Goal: Information Seeking & Learning: Compare options

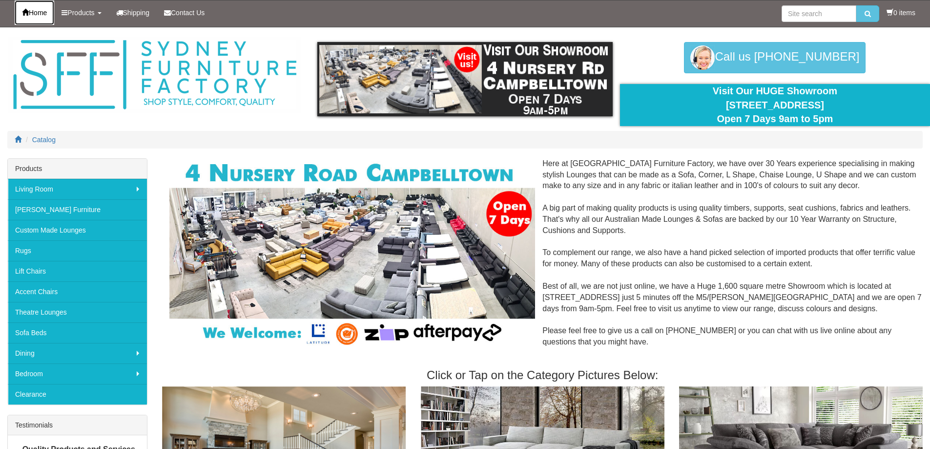
click at [47, 10] on span "Home" at bounding box center [38, 13] width 18 height 8
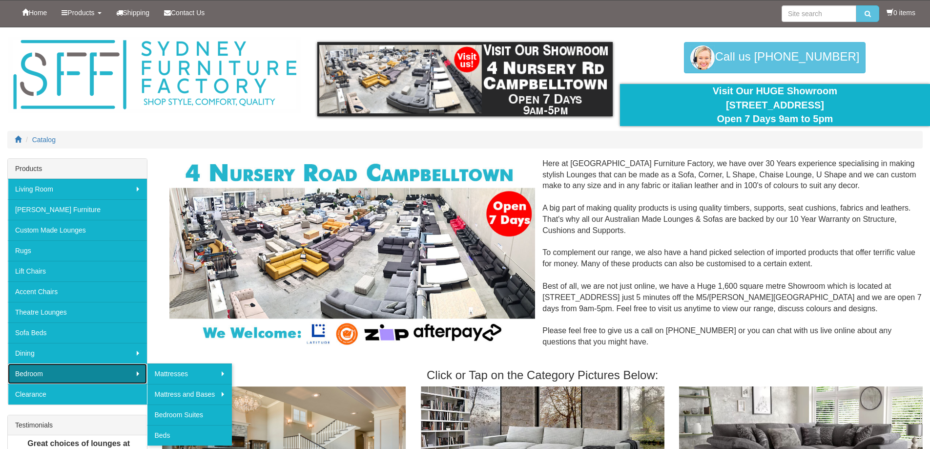
click at [41, 367] on link "Bedroom" at bounding box center [77, 373] width 139 height 20
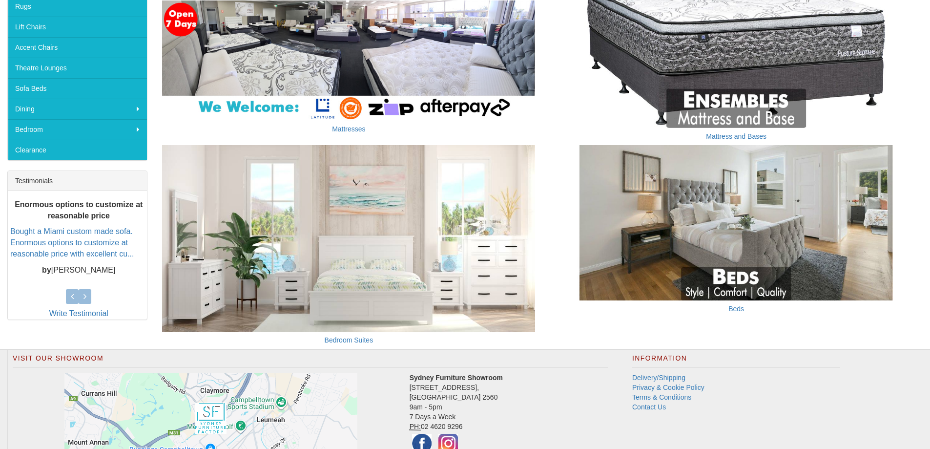
scroll to position [146, 0]
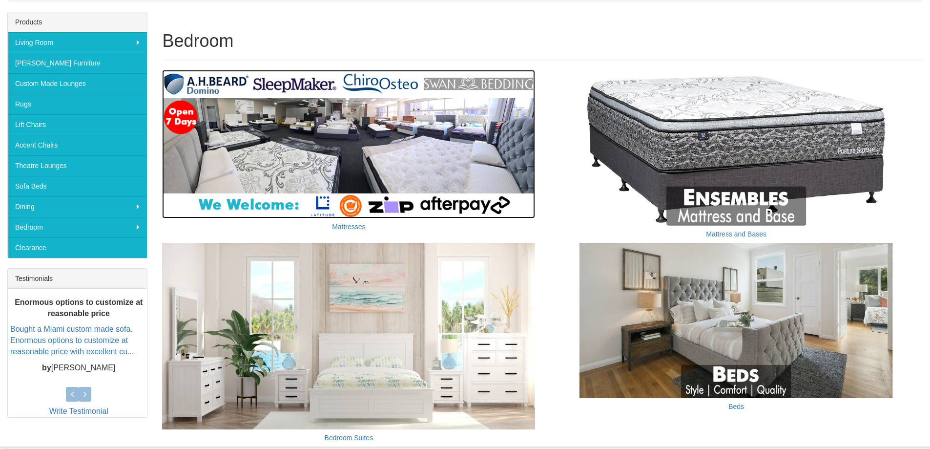
click at [389, 118] on img at bounding box center [348, 144] width 373 height 148
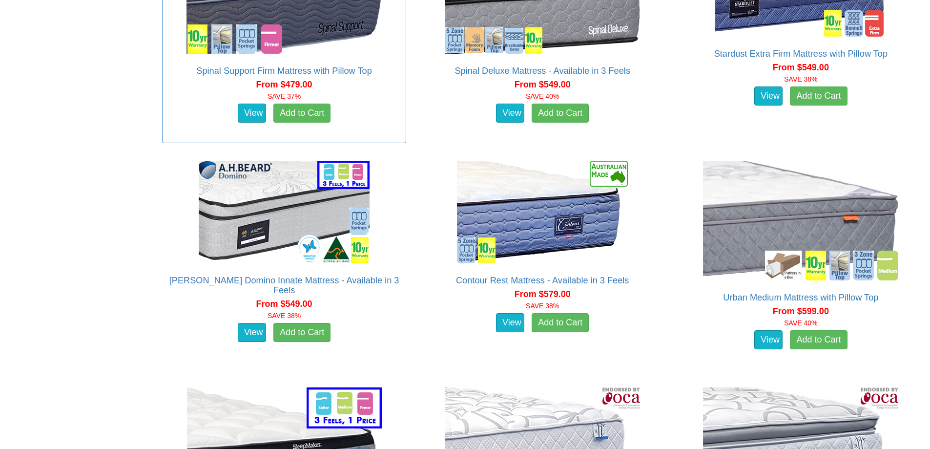
scroll to position [1205, 0]
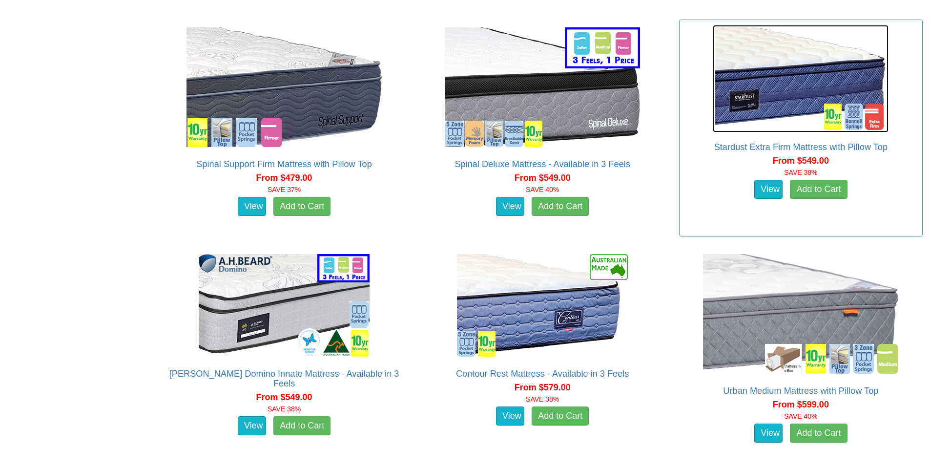
click at [727, 79] on img at bounding box center [801, 78] width 176 height 107
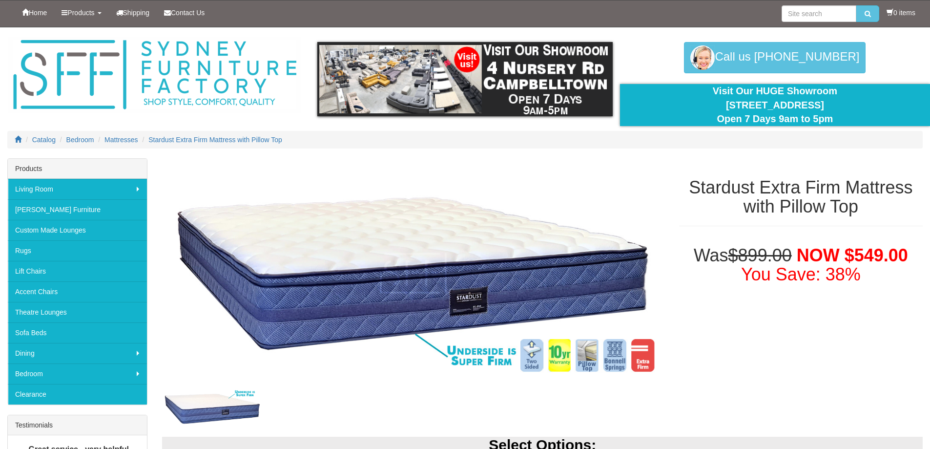
scroll to position [195, 0]
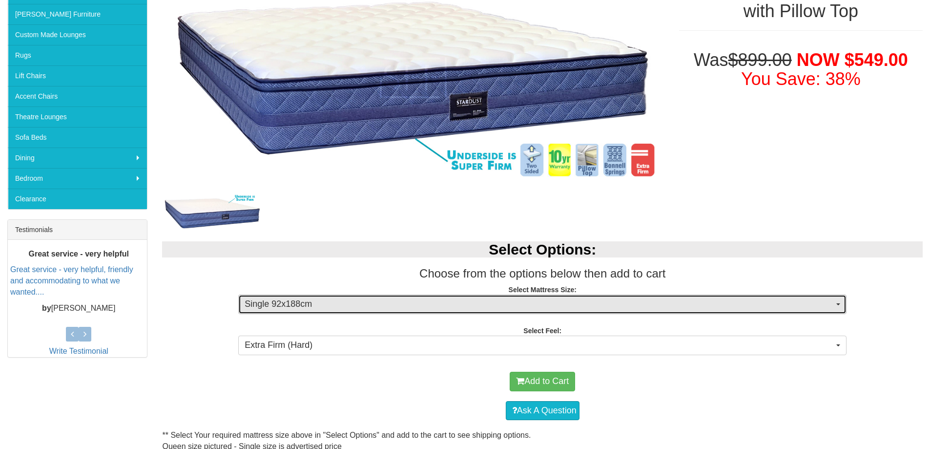
click at [404, 306] on span "Single 92x188cm" at bounding box center [539, 304] width 589 height 13
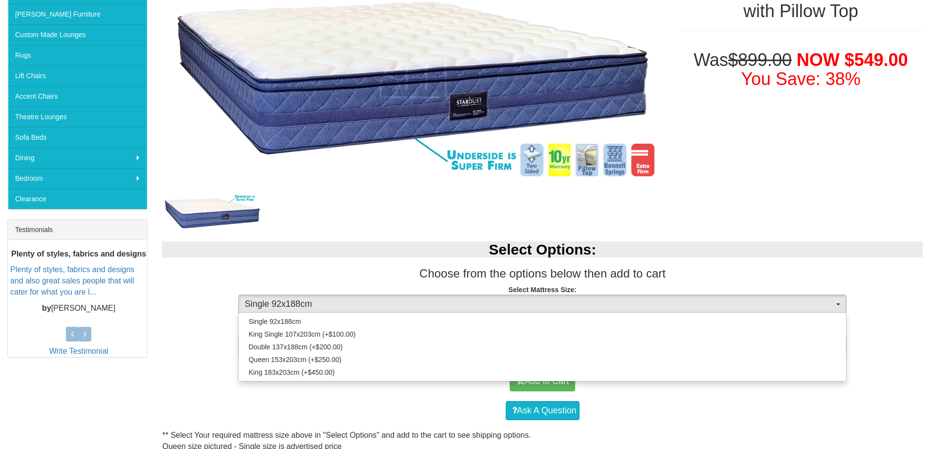
click at [382, 255] on h2 "Select Options:" at bounding box center [542, 249] width 760 height 16
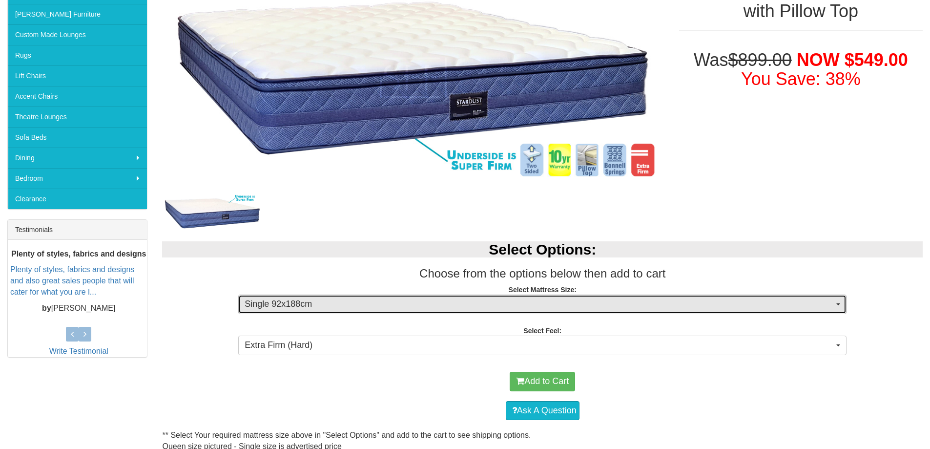
click at [384, 302] on span "Single 92x188cm" at bounding box center [539, 304] width 589 height 13
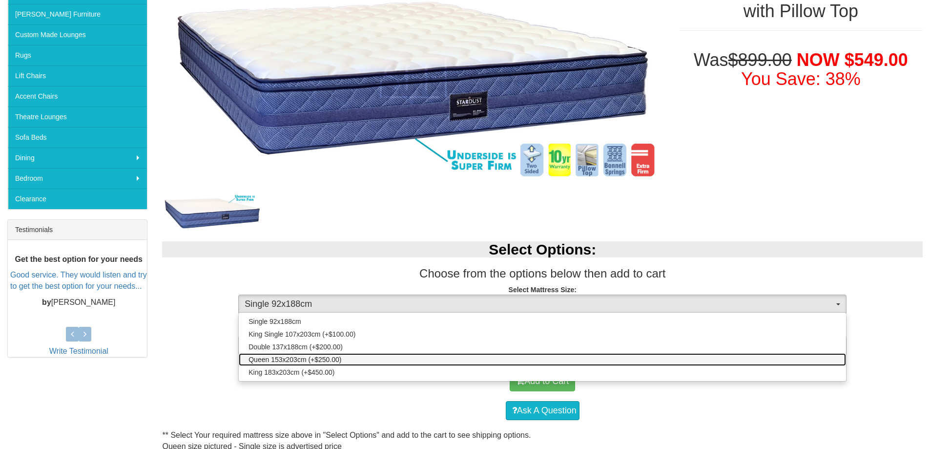
click at [364, 360] on link "Queen 153x203cm (+$250.00)" at bounding box center [542, 359] width 607 height 13
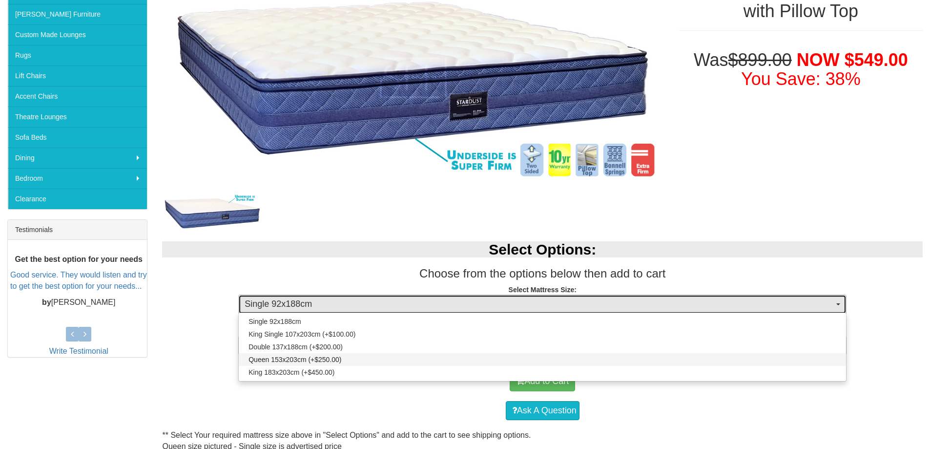
select select "1876"
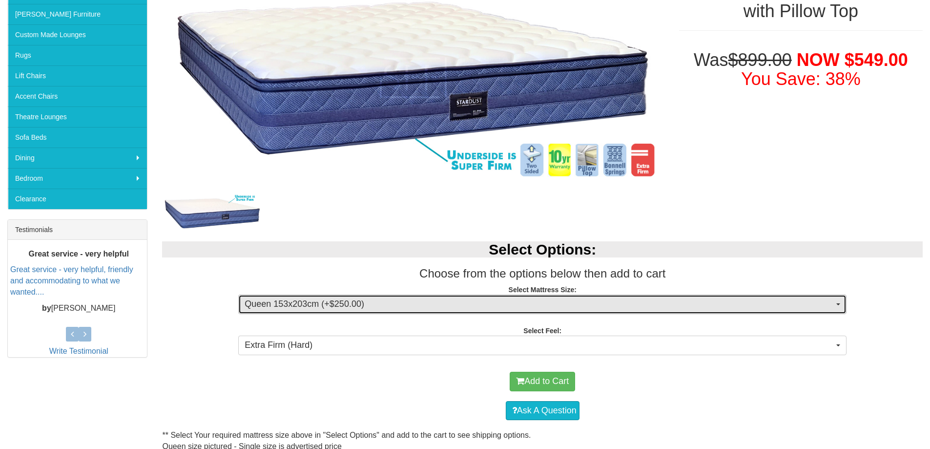
scroll to position [49, 0]
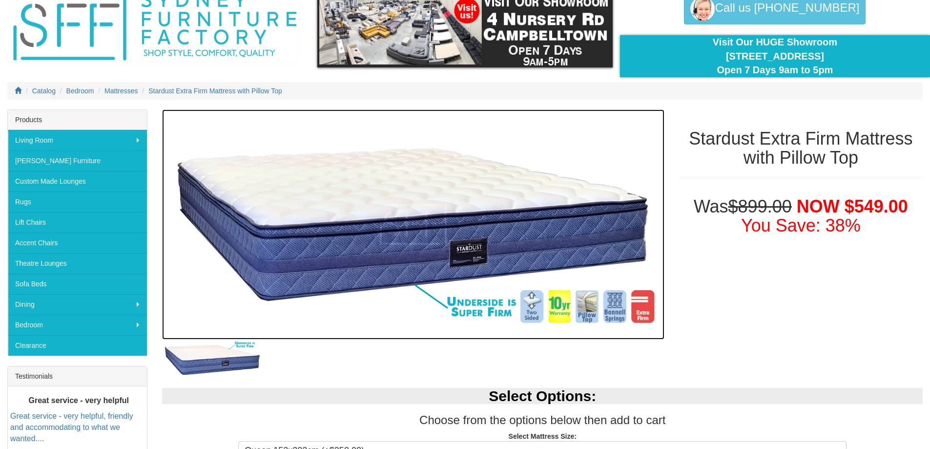
click at [542, 307] on img at bounding box center [413, 224] width 502 height 230
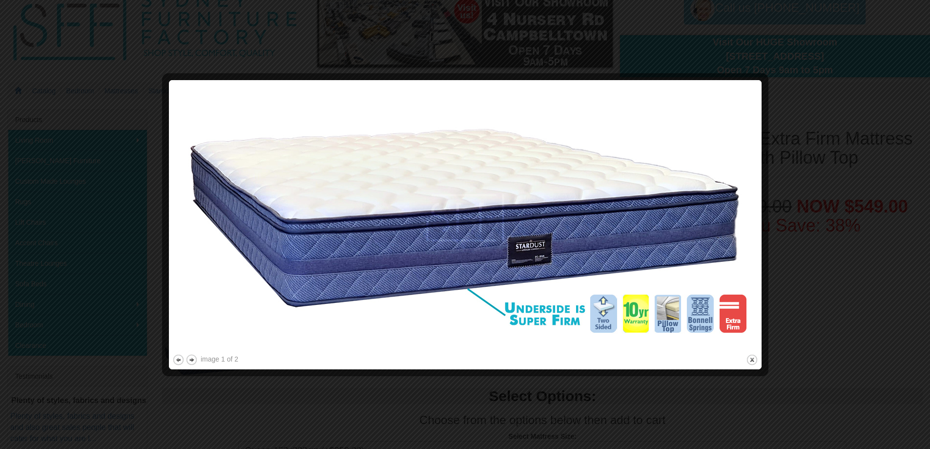
click at [662, 307] on img at bounding box center [465, 217] width 586 height 268
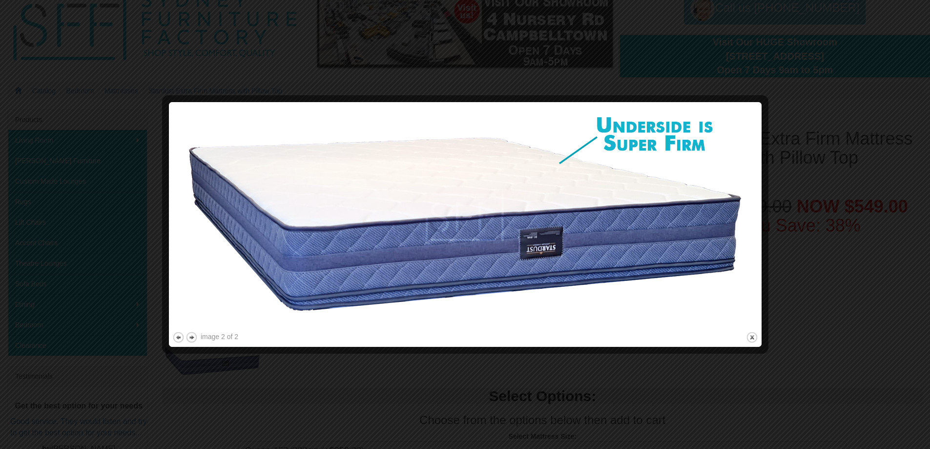
click at [701, 237] on img at bounding box center [465, 217] width 586 height 224
click at [701, 237] on div "image 2 of 2 previous next close" at bounding box center [465, 224] width 586 height 238
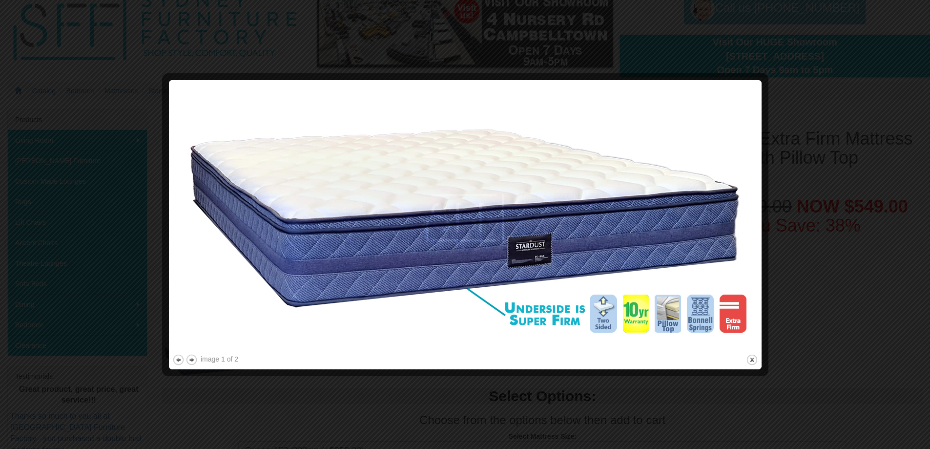
click at [705, 312] on img at bounding box center [465, 217] width 586 height 268
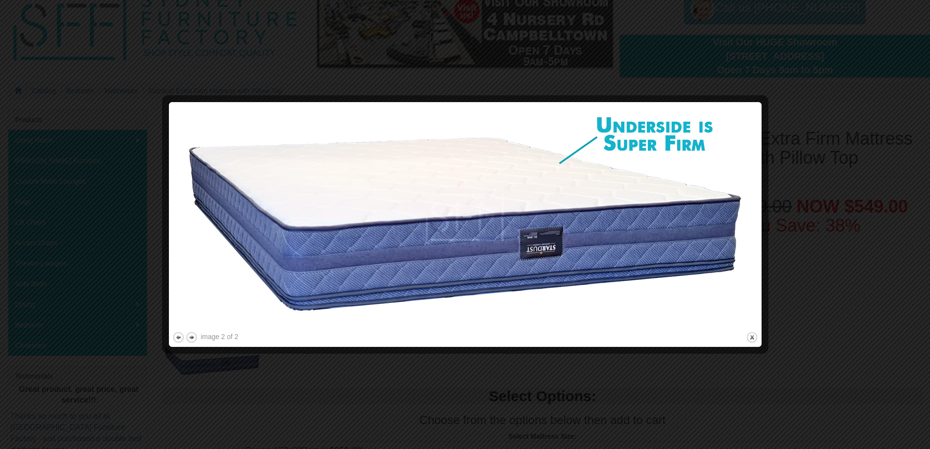
click at [793, 179] on div at bounding box center [465, 224] width 930 height 449
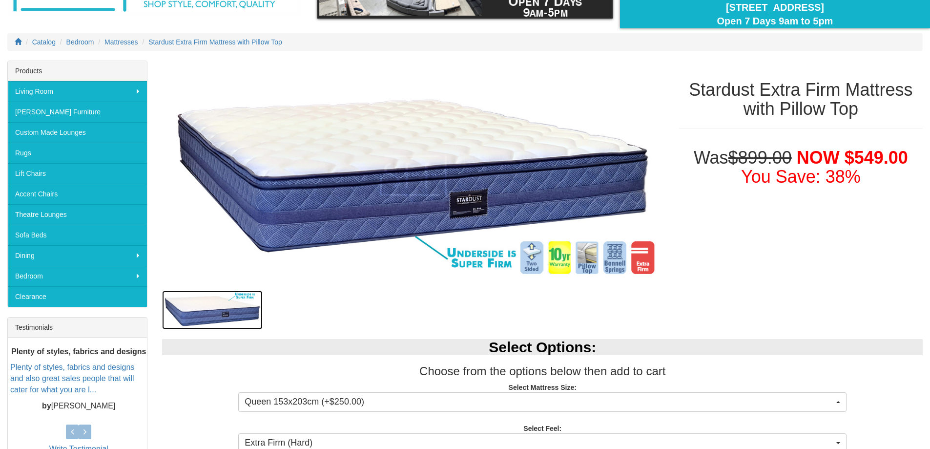
scroll to position [0, 0]
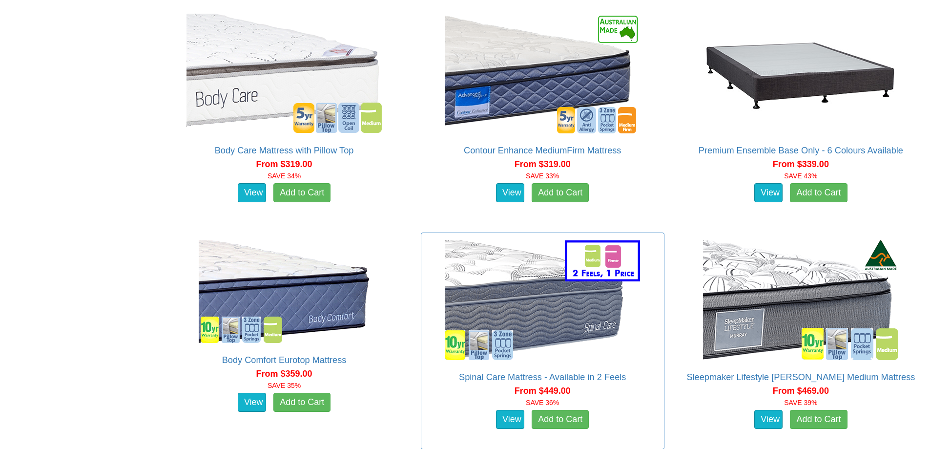
scroll to position [815, 0]
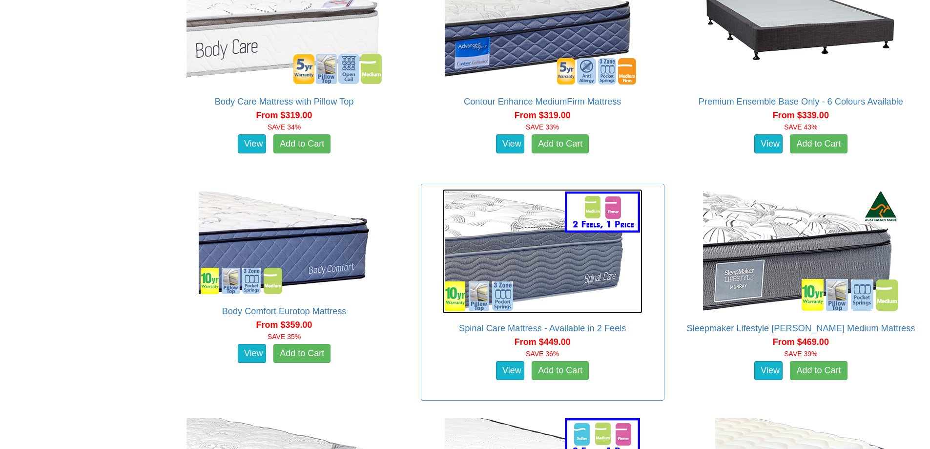
click at [537, 235] on img at bounding box center [542, 251] width 200 height 124
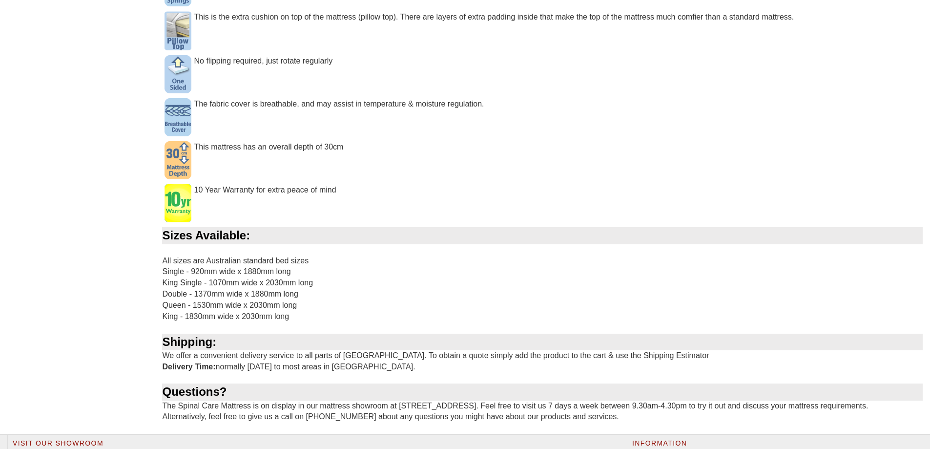
scroll to position [830, 0]
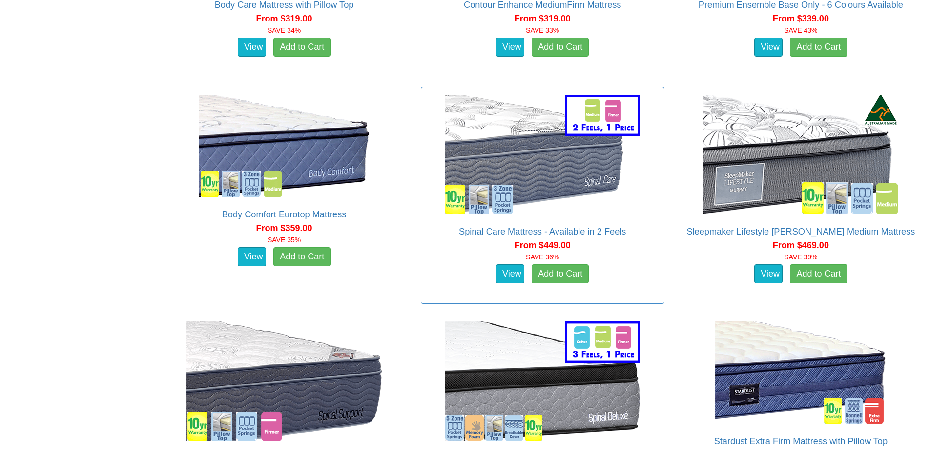
scroll to position [1010, 0]
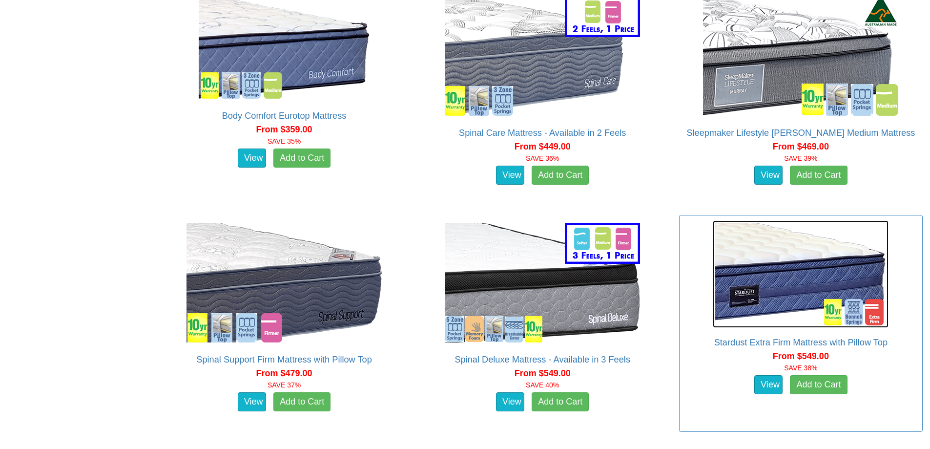
click at [818, 241] on img at bounding box center [801, 273] width 176 height 107
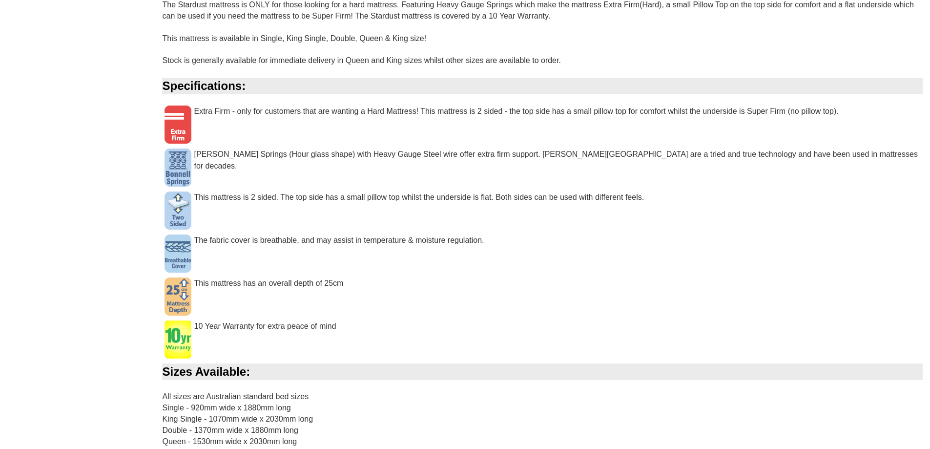
scroll to position [683, 0]
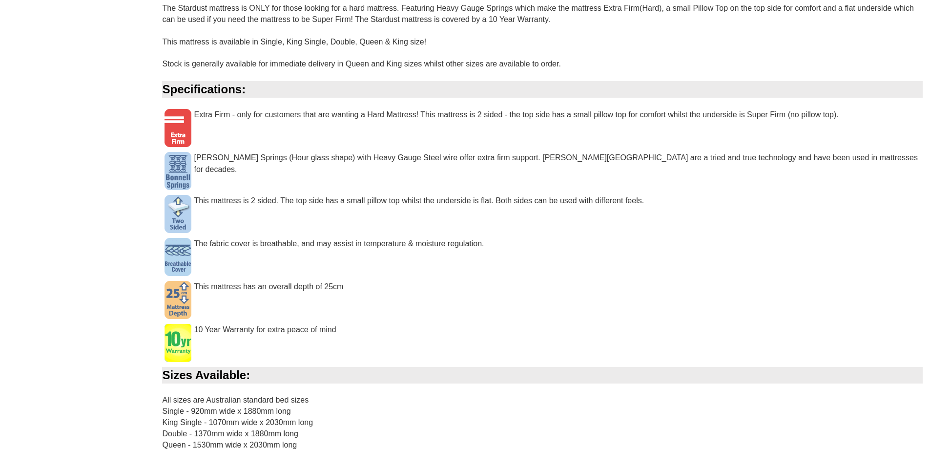
click at [177, 212] on img at bounding box center [177, 214] width 27 height 38
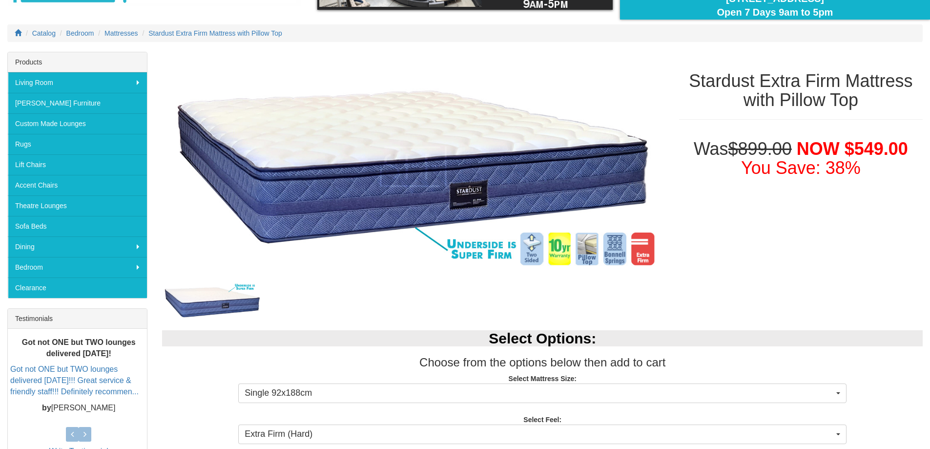
scroll to position [98, 0]
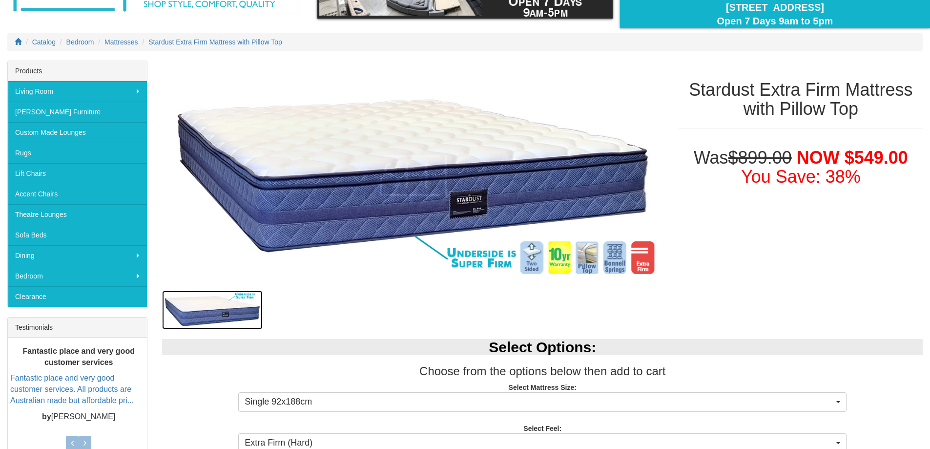
click at [229, 306] on img at bounding box center [212, 309] width 101 height 39
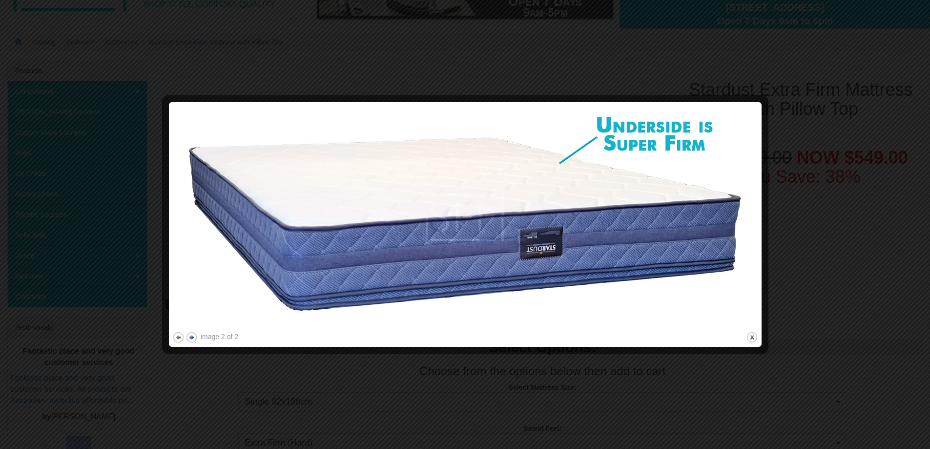
click at [194, 334] on button "next" at bounding box center [191, 337] width 12 height 12
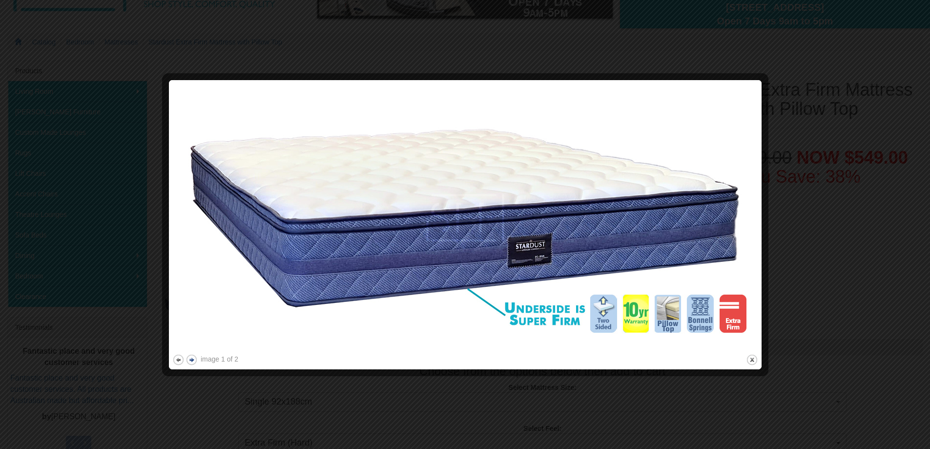
click at [194, 334] on img at bounding box center [465, 217] width 586 height 268
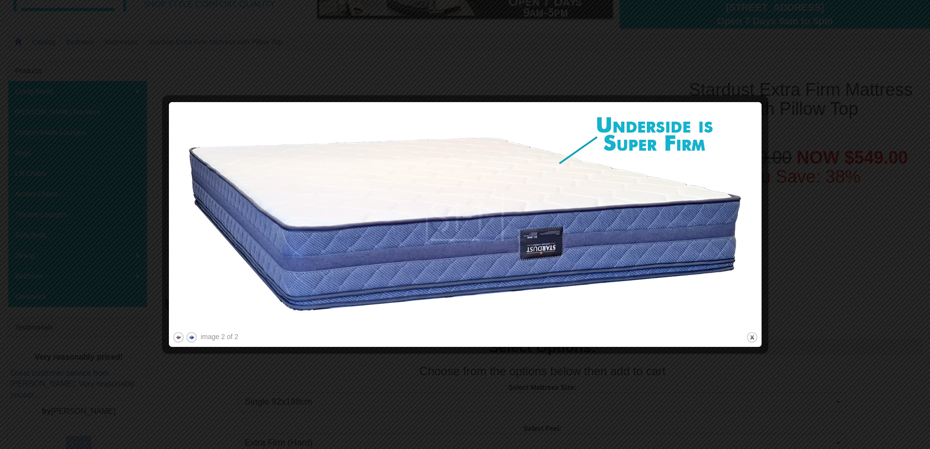
click at [194, 334] on button "next" at bounding box center [191, 337] width 12 height 12
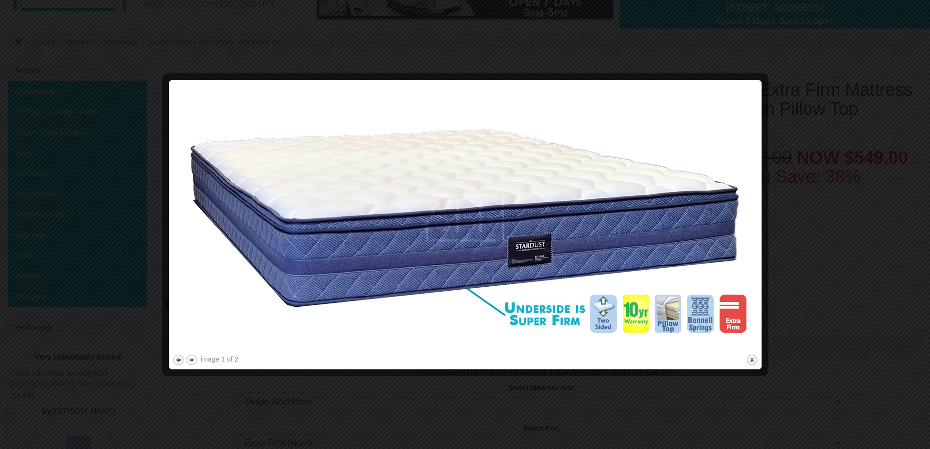
click at [174, 356] on button "previous" at bounding box center [178, 359] width 12 height 12
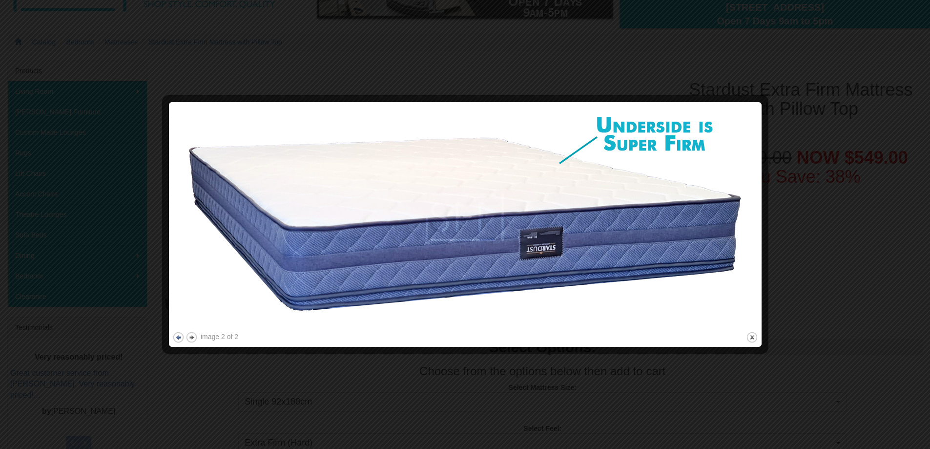
click at [174, 356] on div at bounding box center [465, 224] width 930 height 449
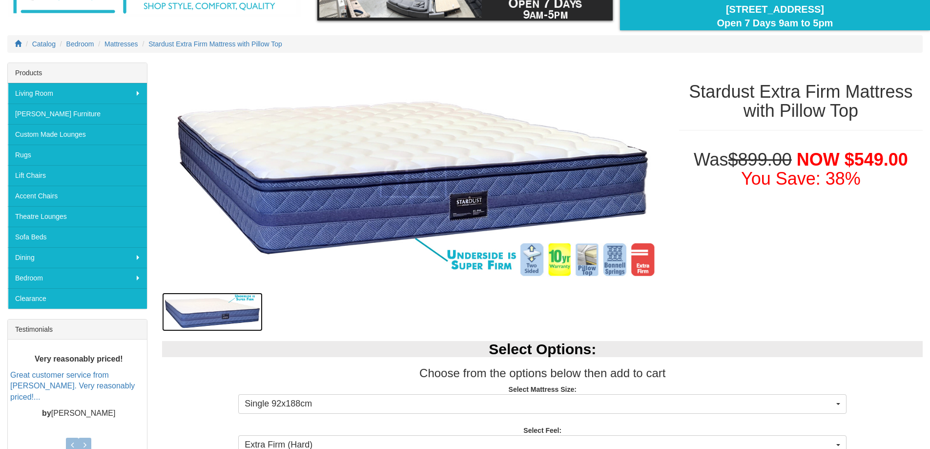
scroll to position [49, 0]
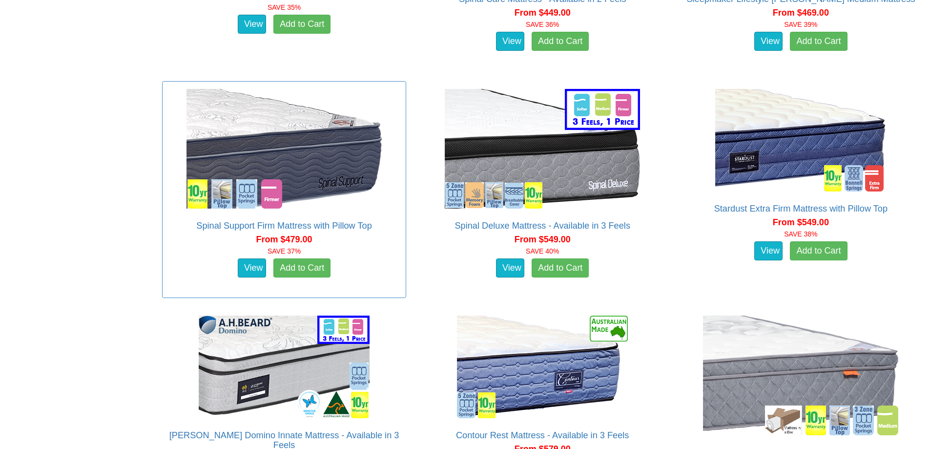
scroll to position [1156, 0]
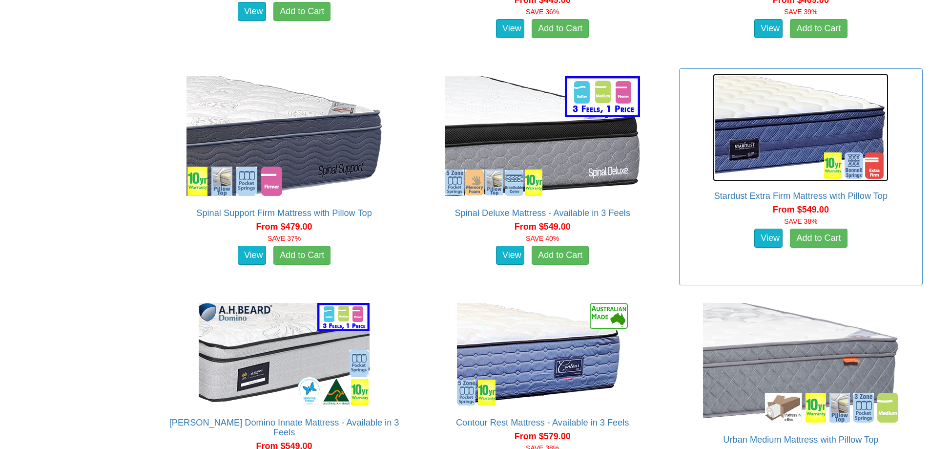
click at [727, 140] on img at bounding box center [801, 127] width 176 height 107
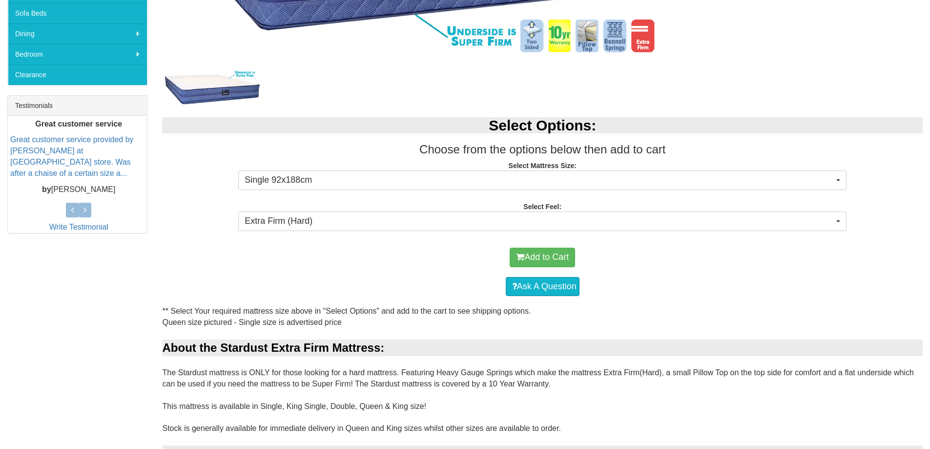
scroll to position [75, 0]
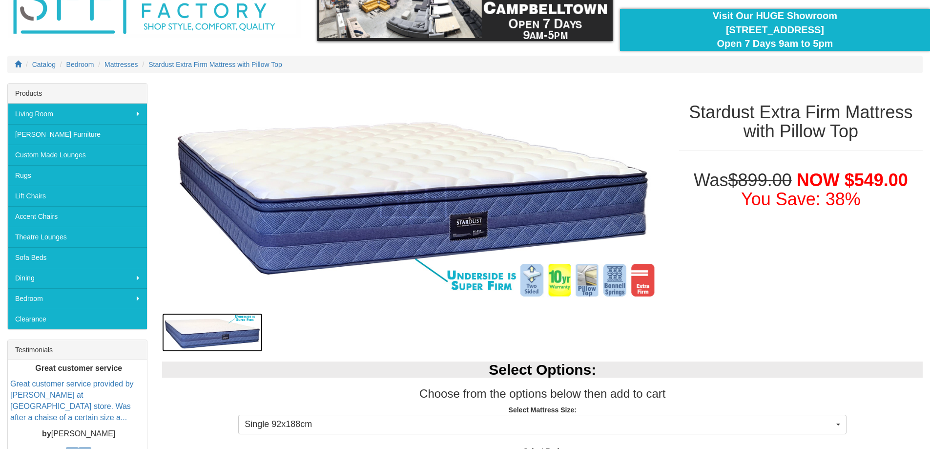
click at [236, 326] on img at bounding box center [212, 332] width 101 height 39
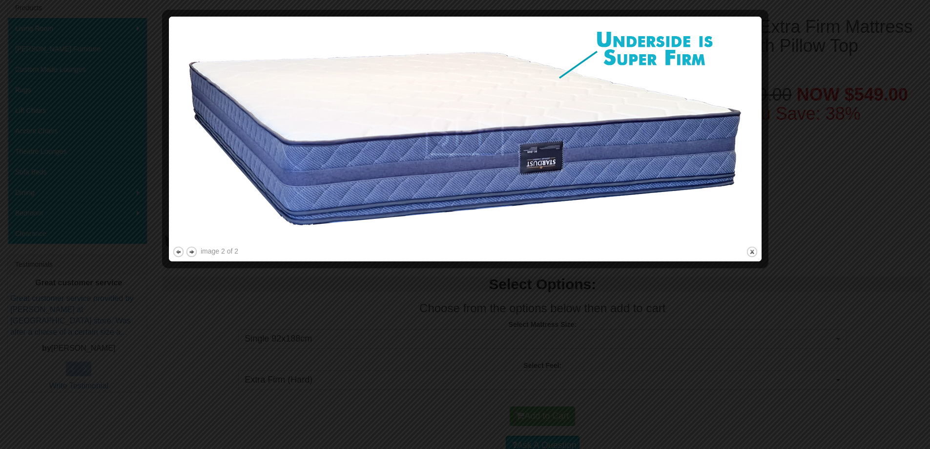
scroll to position [173, 0]
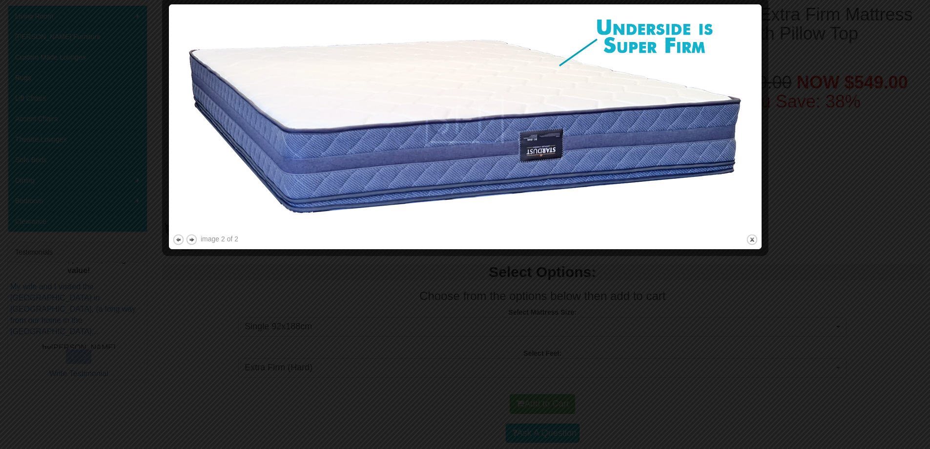
click at [241, 162] on img at bounding box center [465, 120] width 586 height 224
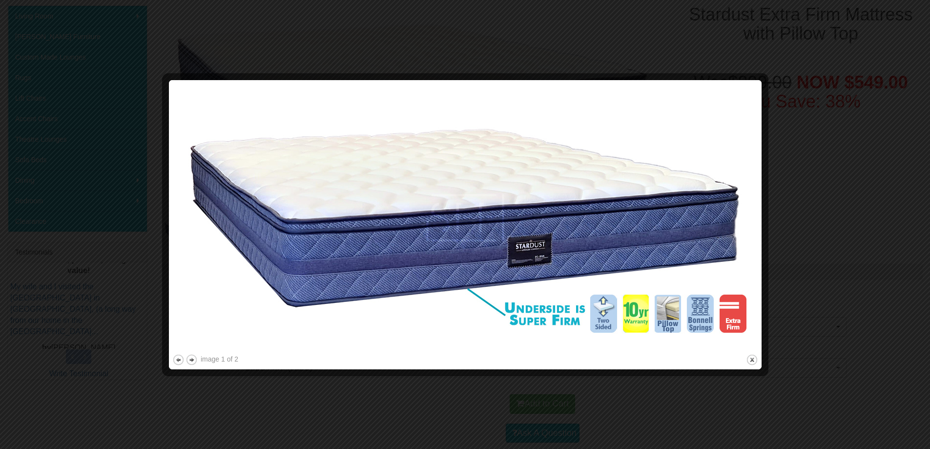
click at [300, 21] on div at bounding box center [465, 224] width 930 height 449
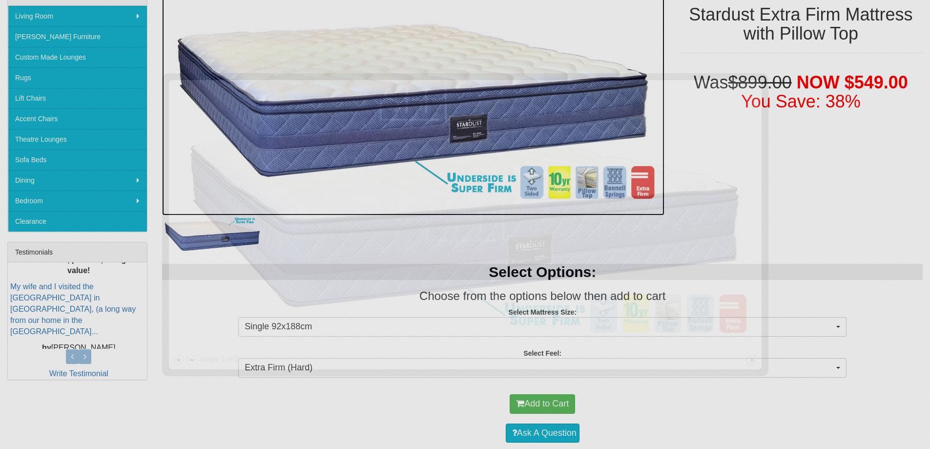
scroll to position [158, 0]
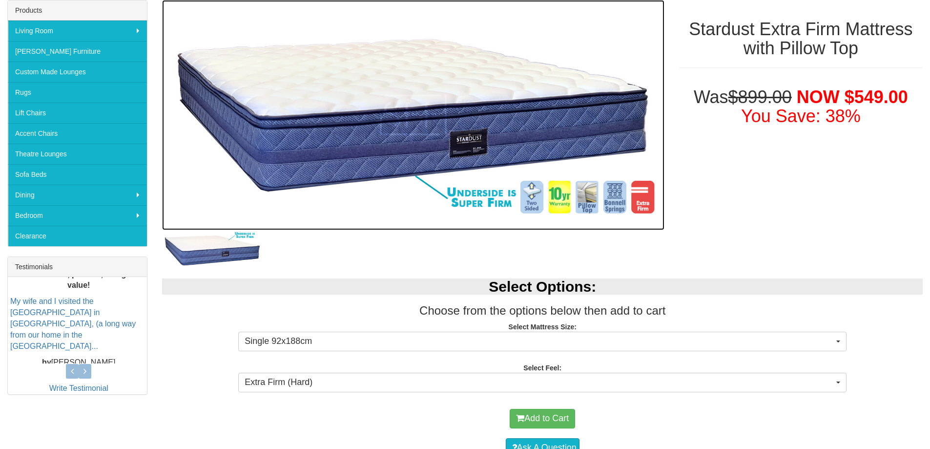
click at [367, 136] on img at bounding box center [413, 115] width 502 height 230
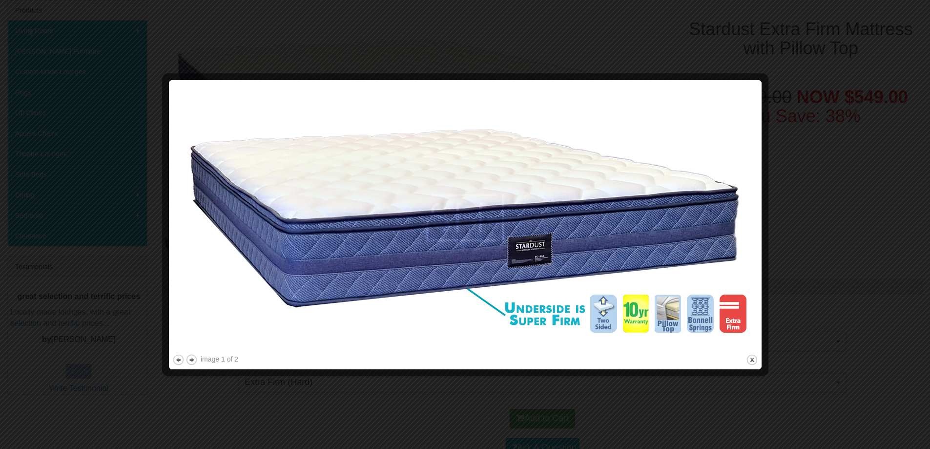
click at [451, 295] on img at bounding box center [465, 217] width 586 height 268
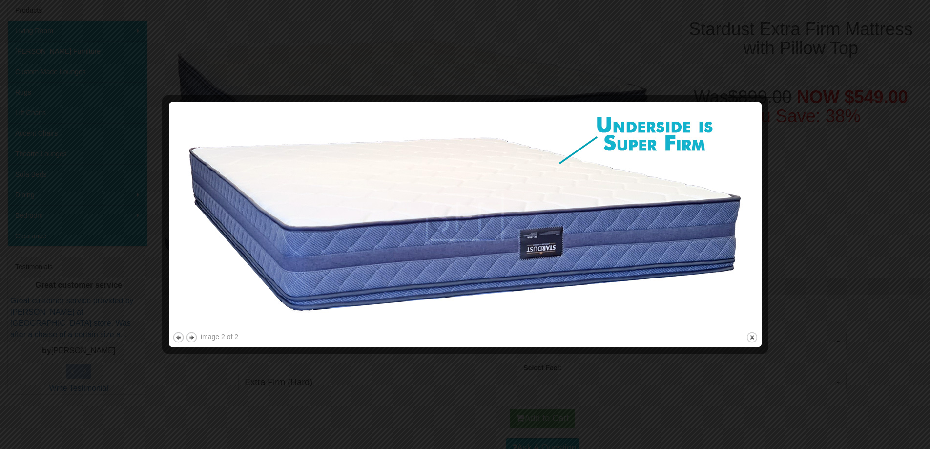
click at [108, 218] on div at bounding box center [465, 224] width 930 height 449
